Goal: Check status: Check status

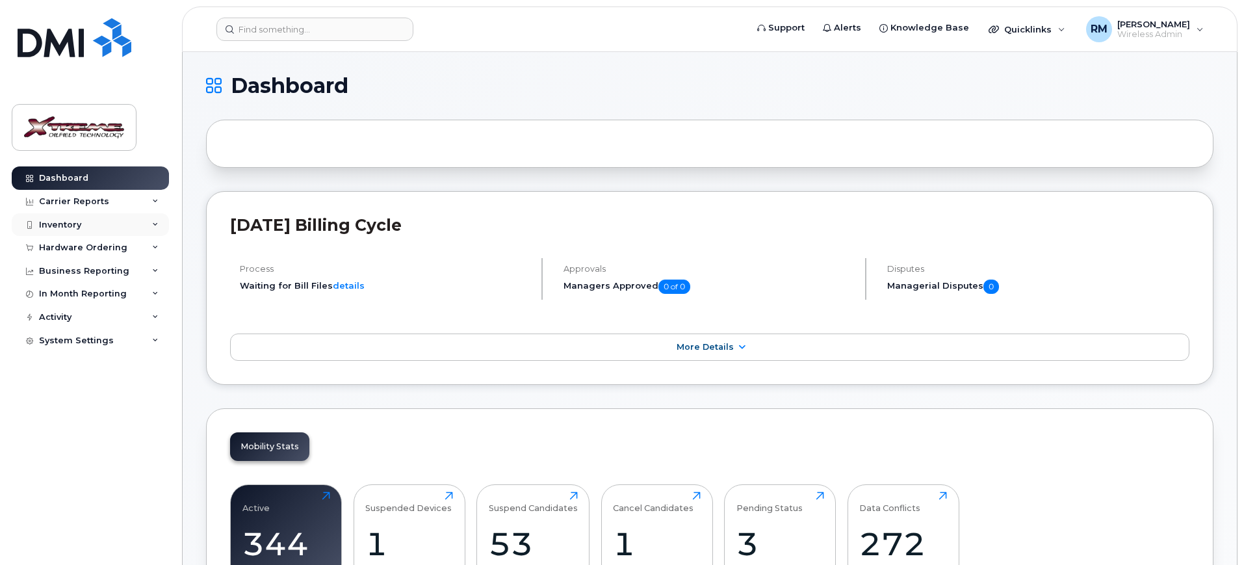
click at [74, 223] on div "Inventory" at bounding box center [60, 225] width 42 height 10
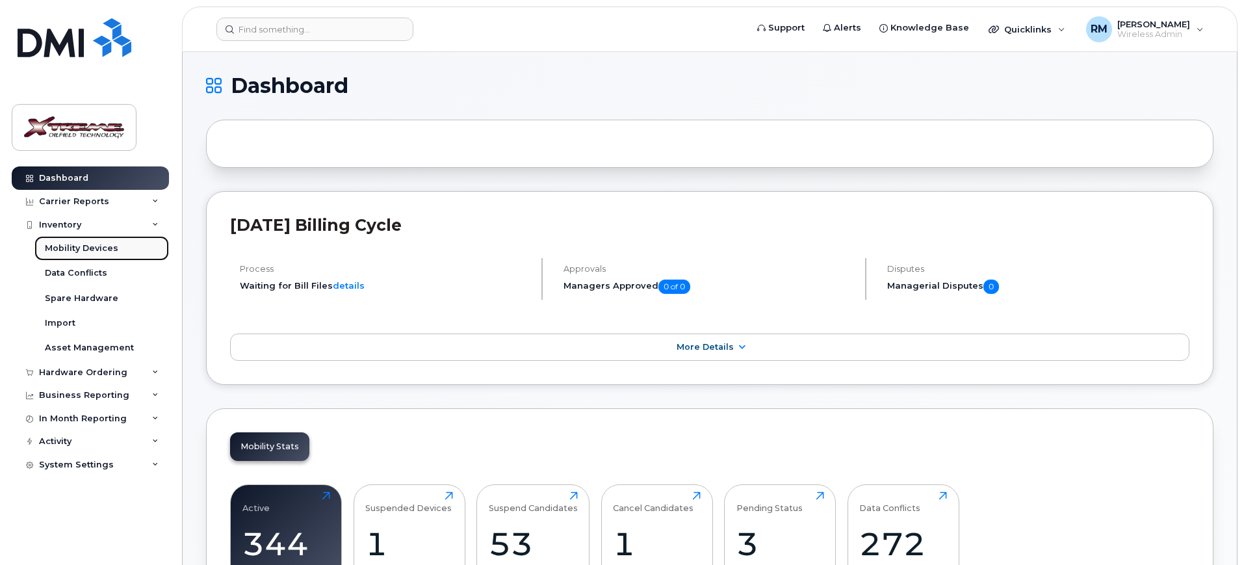
click at [88, 255] on link "Mobility Devices" at bounding box center [101, 248] width 134 height 25
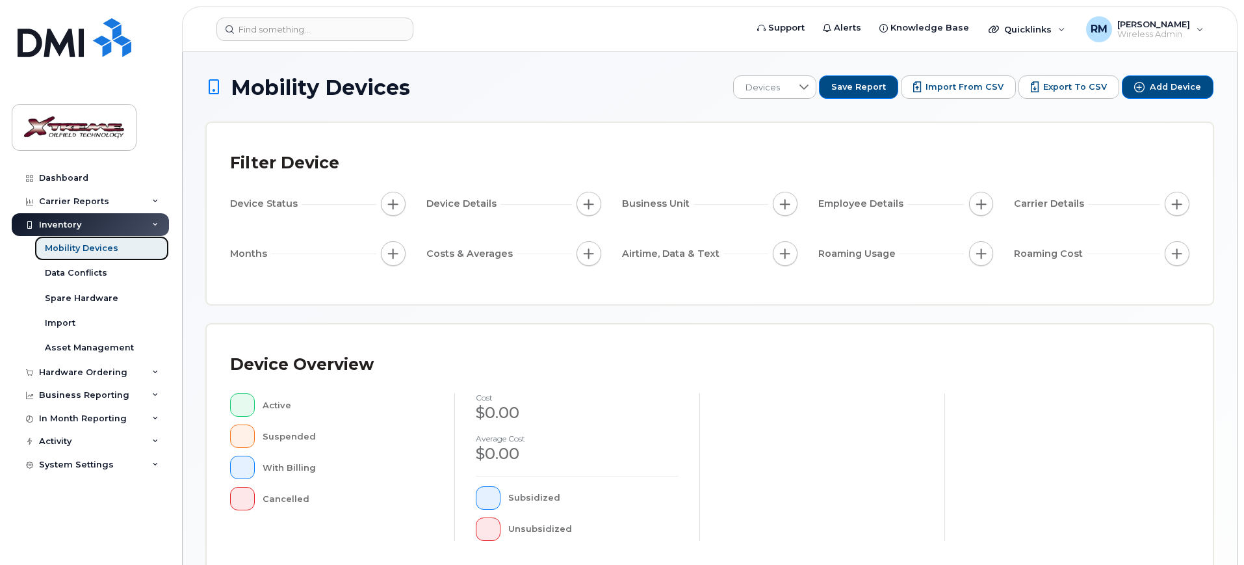
scroll to position [329, 0]
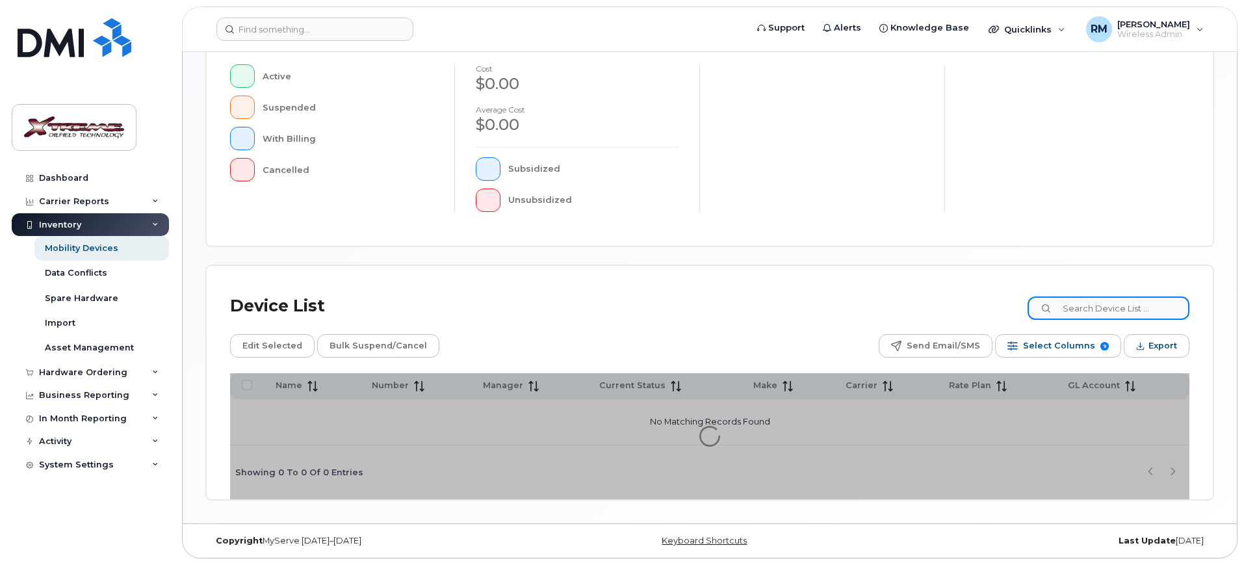
click at [1087, 317] on input at bounding box center [1108, 307] width 162 height 23
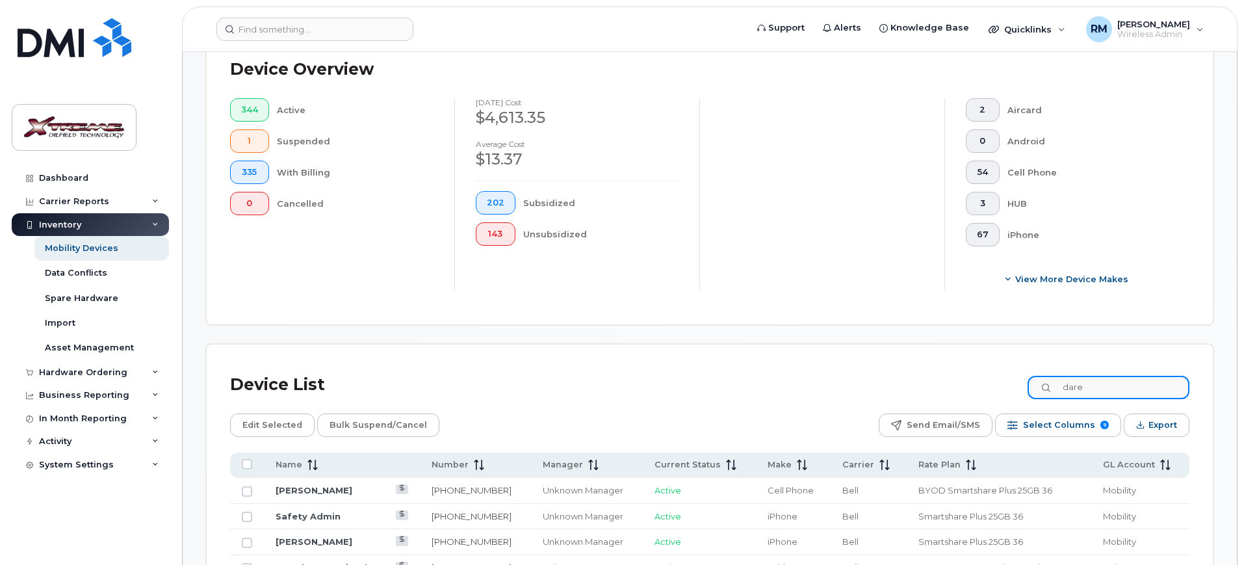
scroll to position [351, 0]
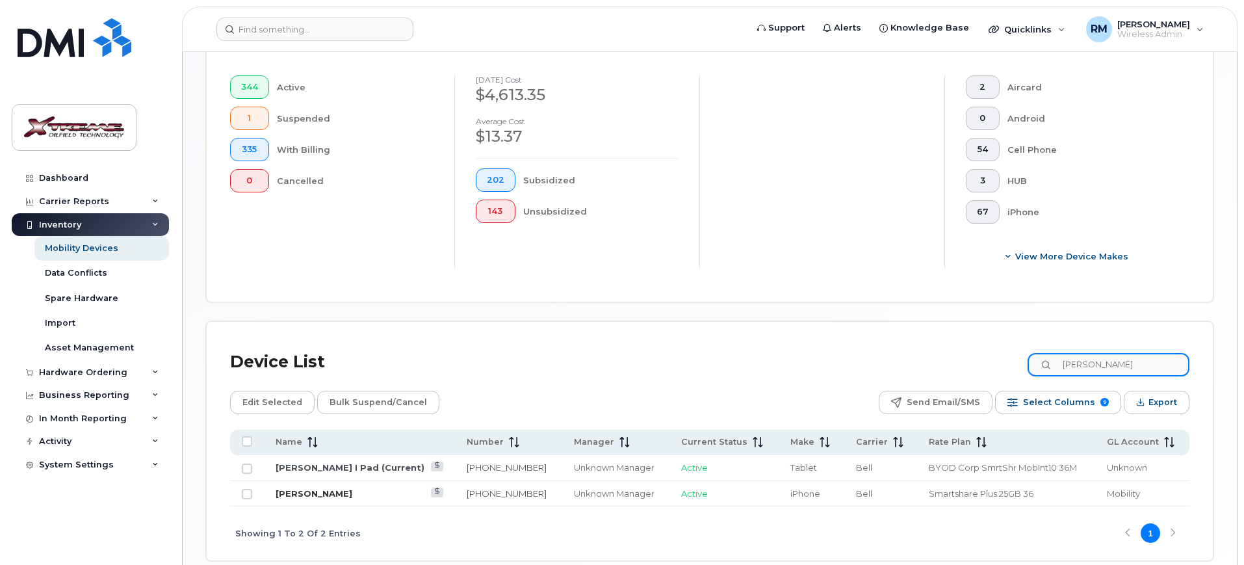
type input "darel"
click at [324, 488] on link "[PERSON_NAME]" at bounding box center [313, 493] width 77 height 10
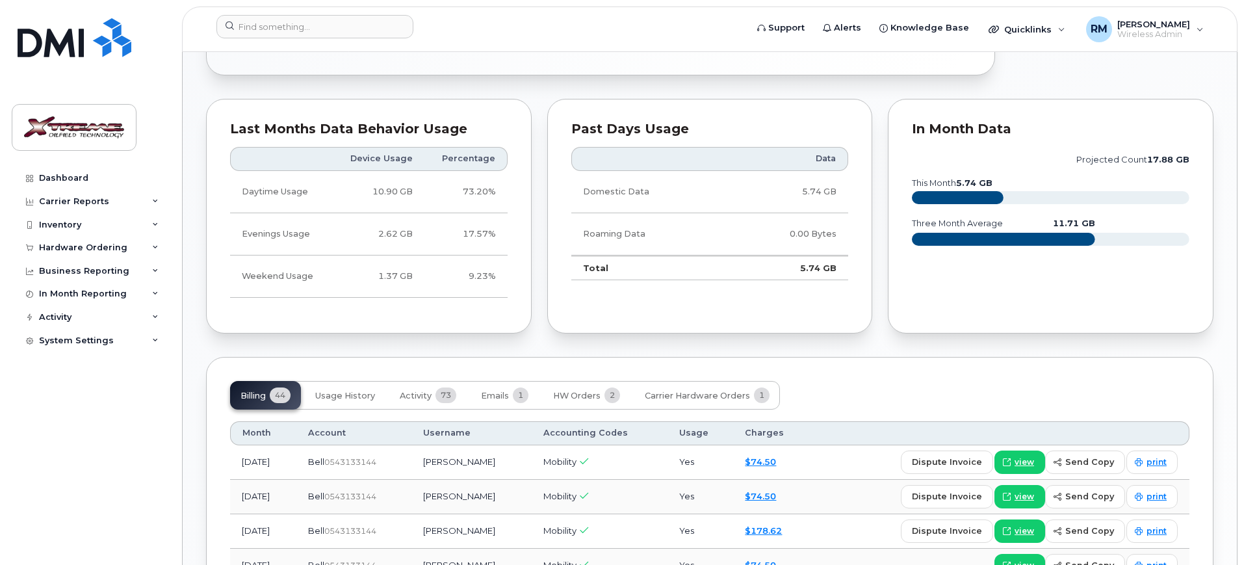
scroll to position [731, 0]
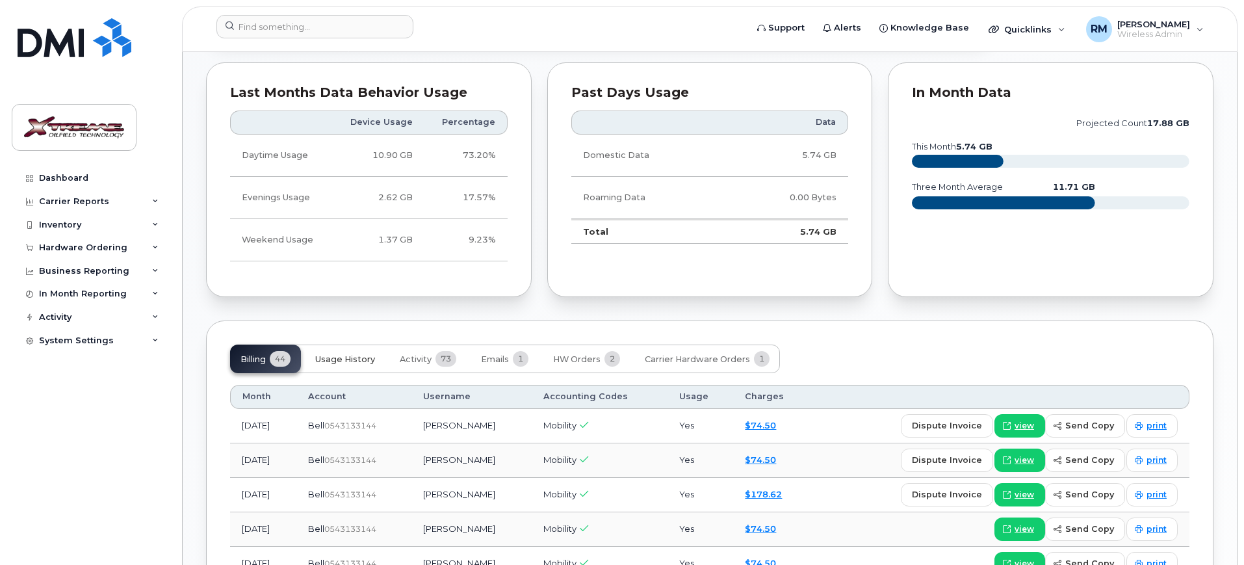
click at [351, 356] on span "Usage History" at bounding box center [345, 359] width 60 height 10
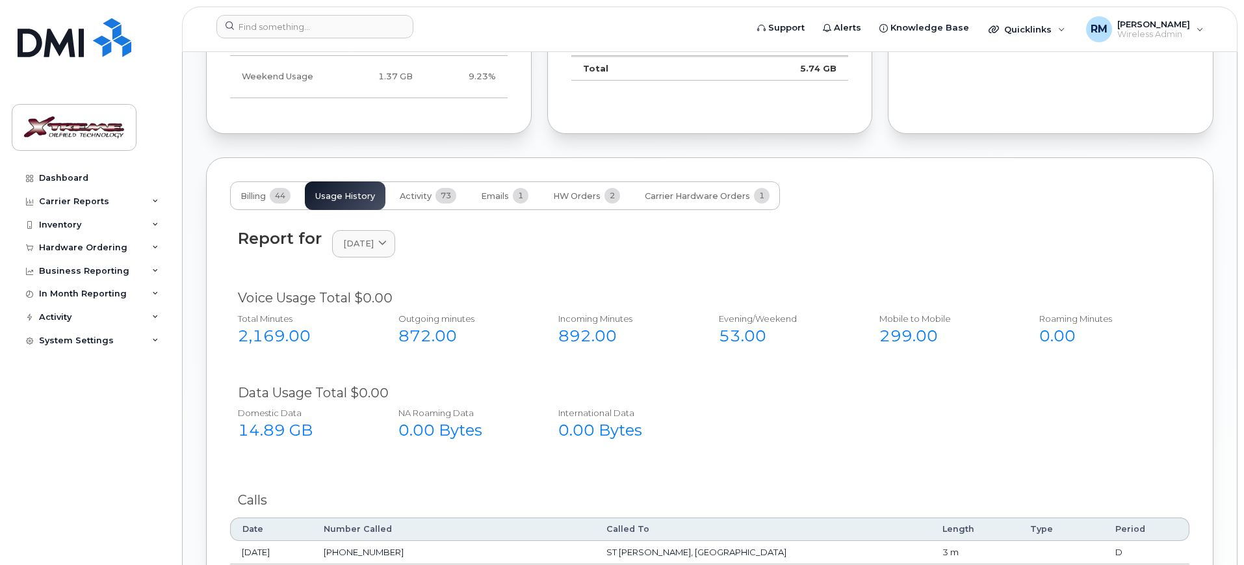
scroll to position [893, 0]
click at [395, 243] on link "[DATE]" at bounding box center [363, 244] width 63 height 27
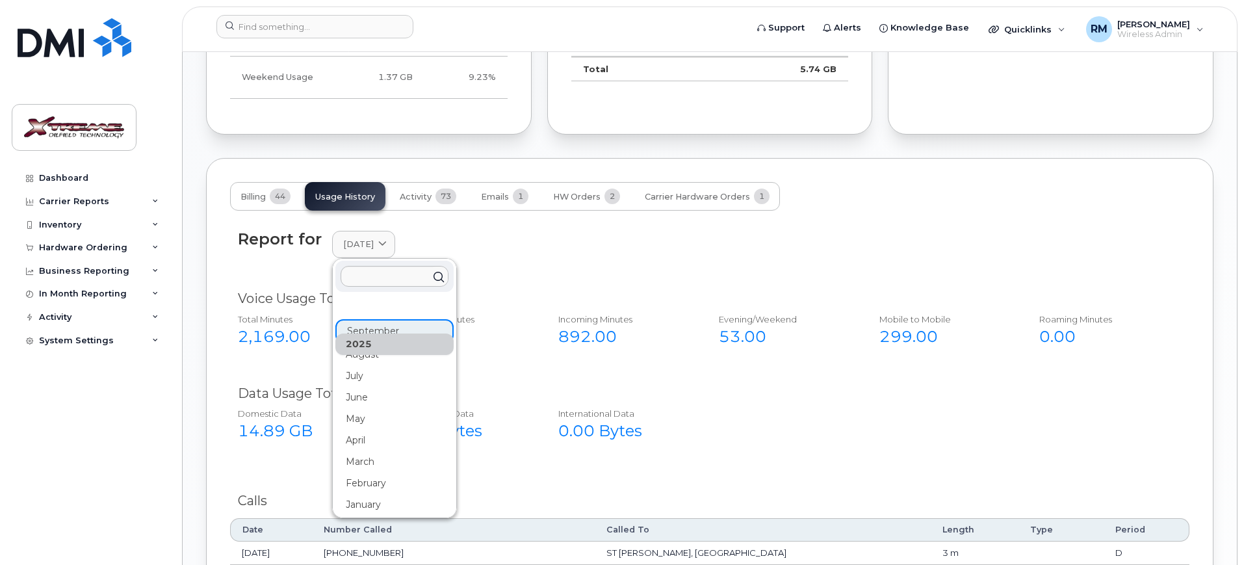
click at [527, 251] on div "Report for [DATE] [DATE] August July June May April March February January [DAT…" at bounding box center [709, 244] width 943 height 28
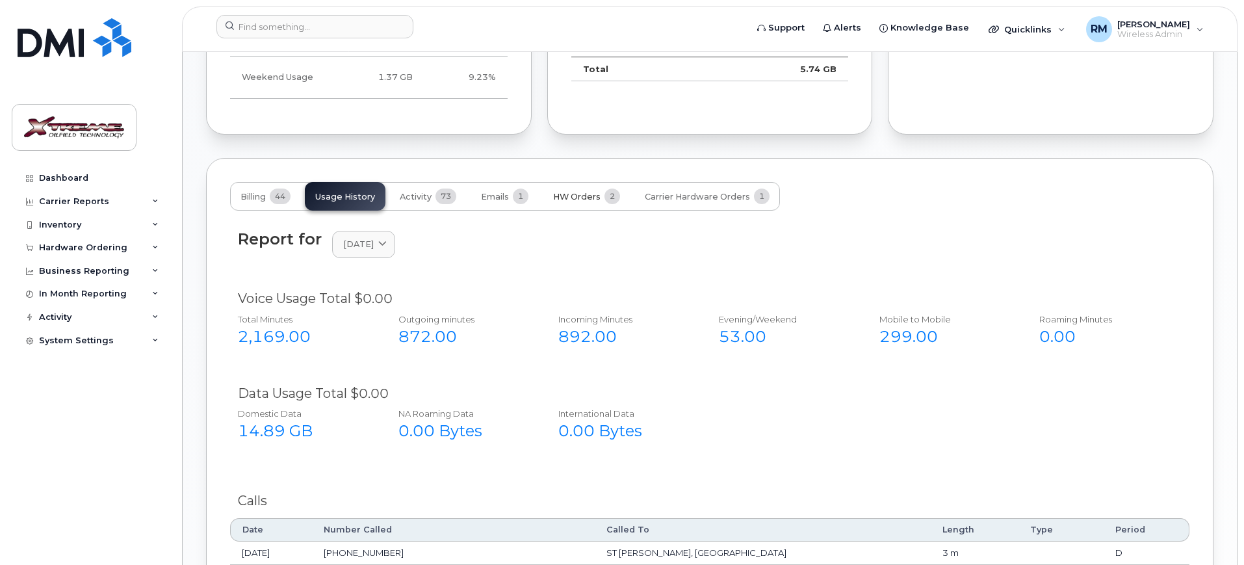
click at [588, 195] on span "HW Orders" at bounding box center [576, 197] width 47 height 10
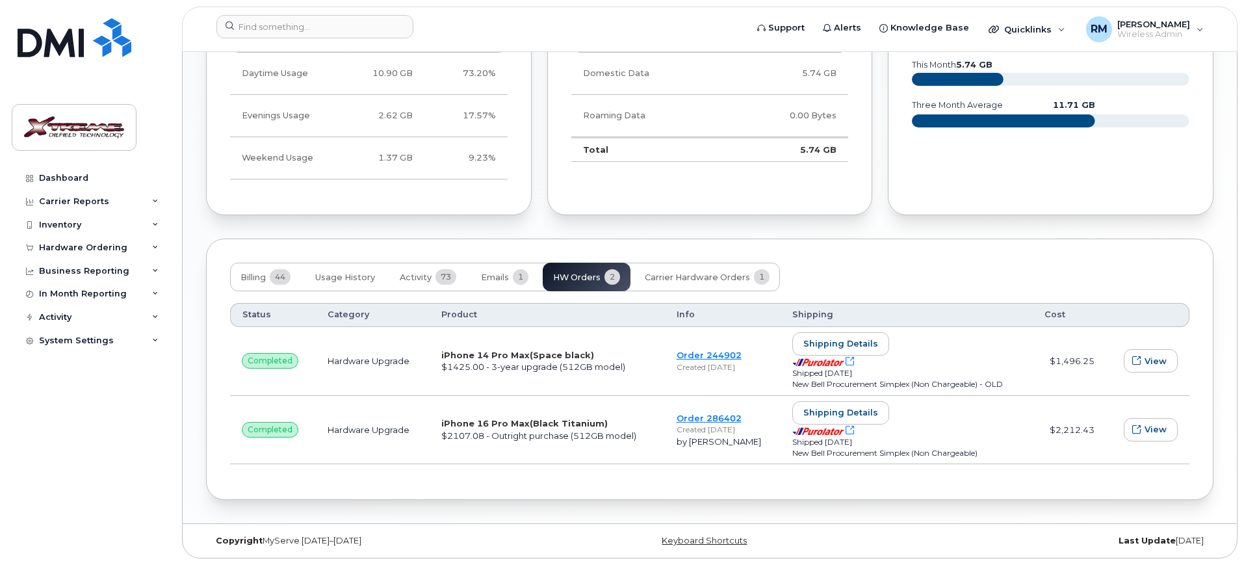
scroll to position [813, 0]
click at [496, 272] on span "Emails" at bounding box center [495, 277] width 28 height 10
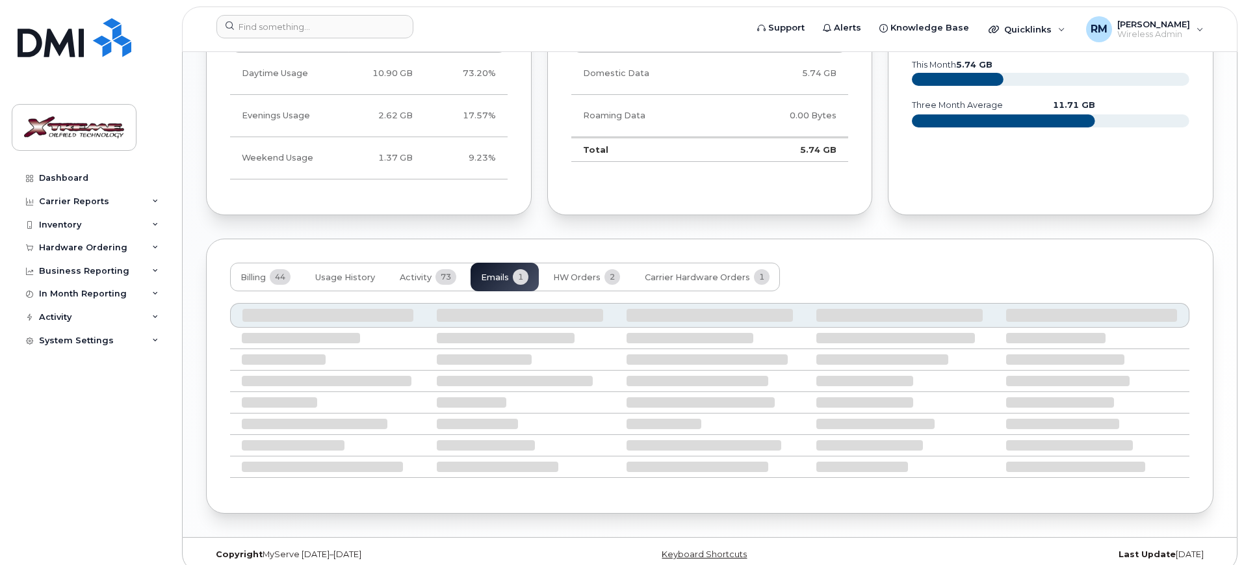
scroll to position [698, 0]
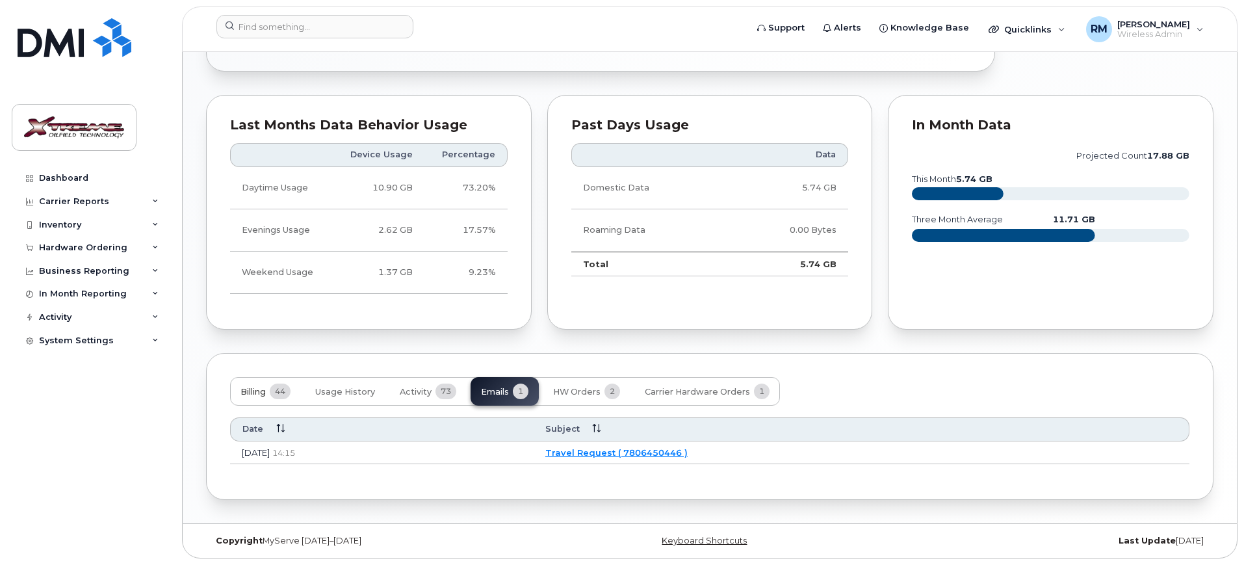
click at [265, 392] on span "Billing" at bounding box center [252, 392] width 25 height 10
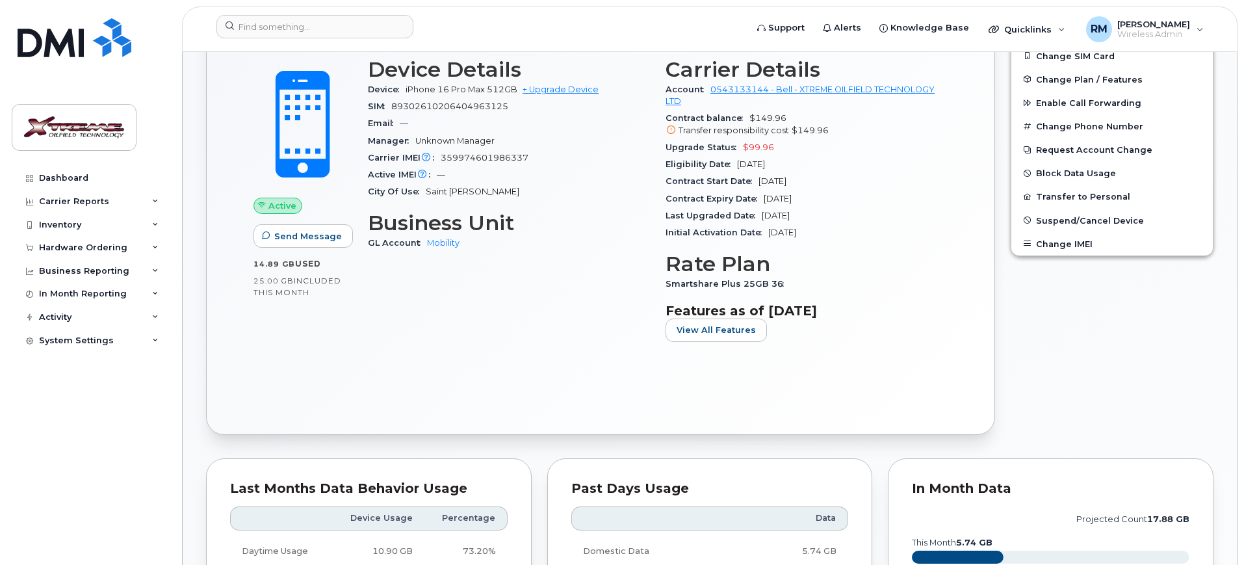
scroll to position [325, 0]
